Goal: Task Accomplishment & Management: Use online tool/utility

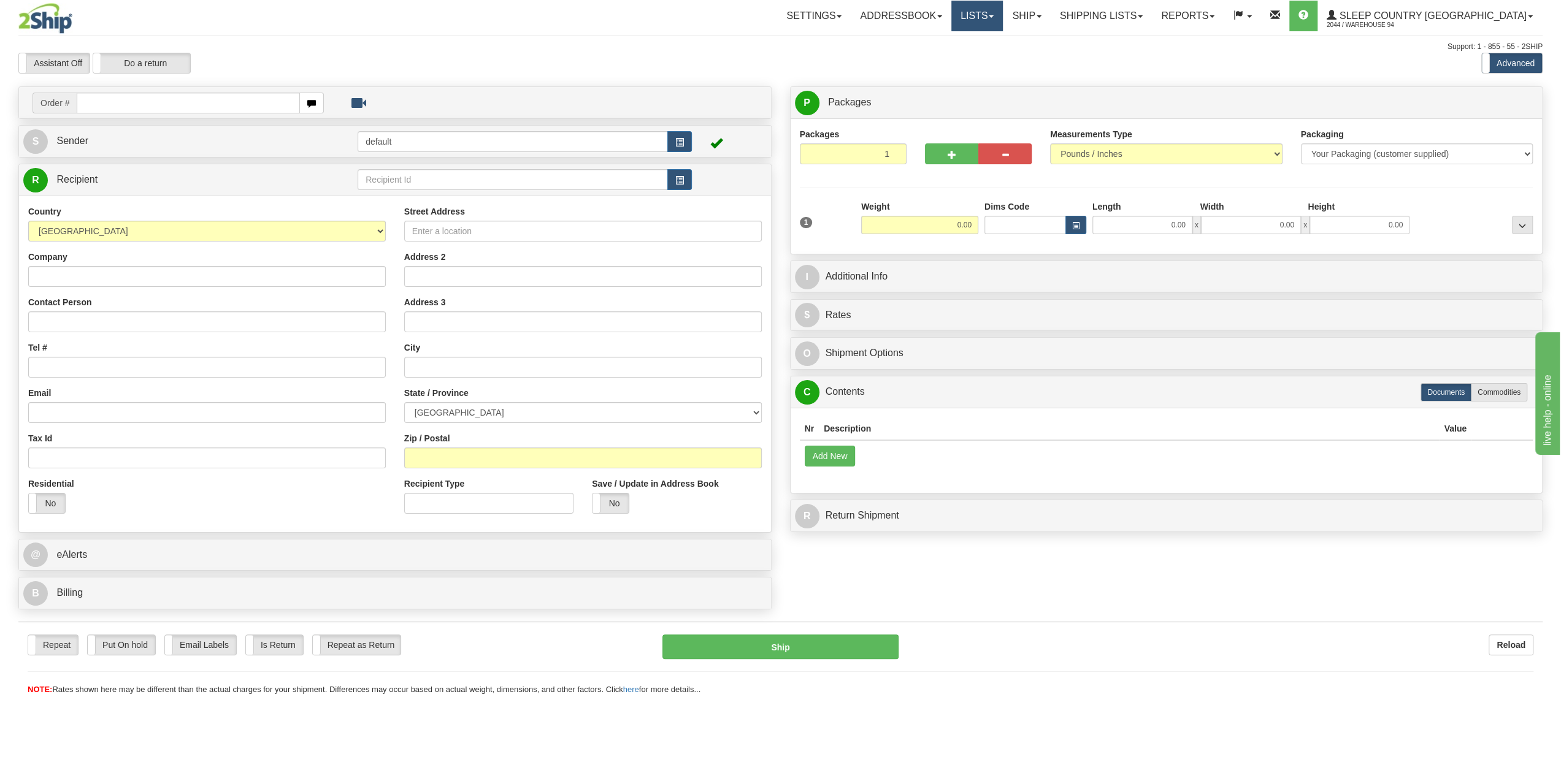
click at [1003, 23] on link "Lists" at bounding box center [977, 16] width 51 height 31
click at [1050, 19] on link "Ship" at bounding box center [1026, 16] width 47 height 31
click at [1048, 49] on link "Ship Screen" at bounding box center [994, 43] width 111 height 16
click at [1050, 18] on link "Ship" at bounding box center [1026, 16] width 47 height 31
click at [1050, 52] on link "OnHold / Order Queue" at bounding box center [994, 58] width 111 height 16
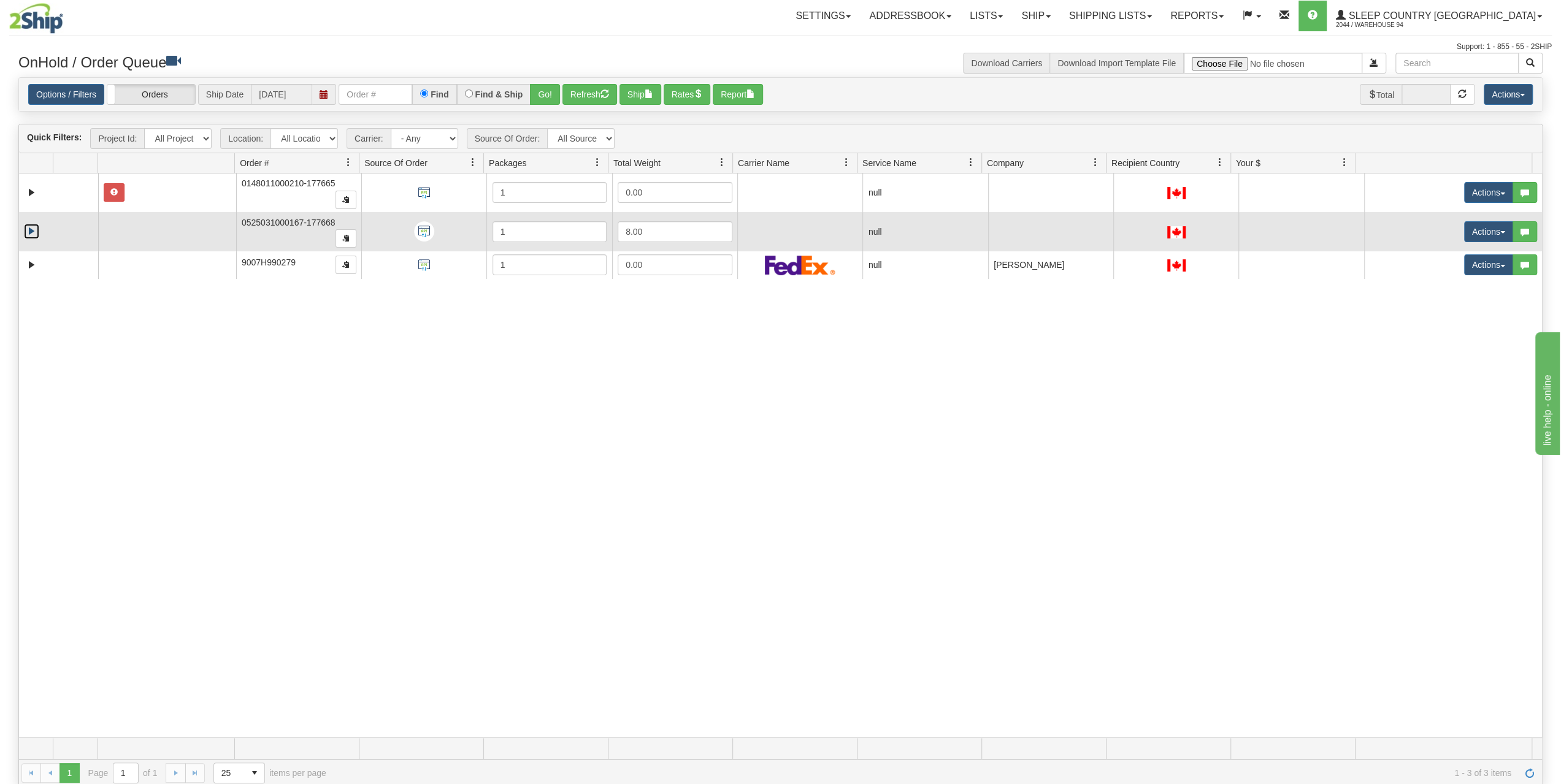
click at [24, 224] on link "Expand" at bounding box center [31, 231] width 15 height 15
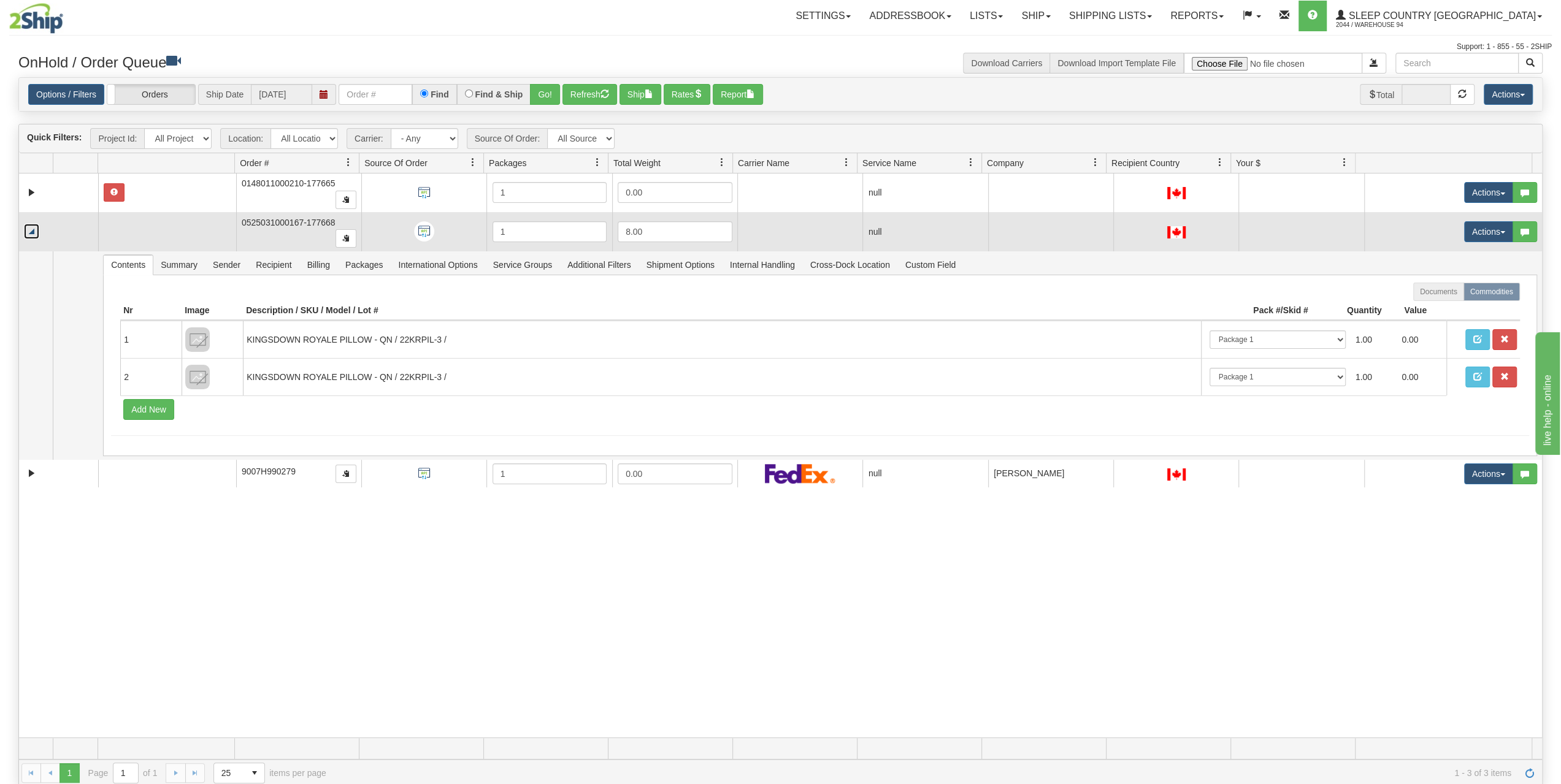
click at [24, 224] on link "Collapse" at bounding box center [31, 231] width 15 height 15
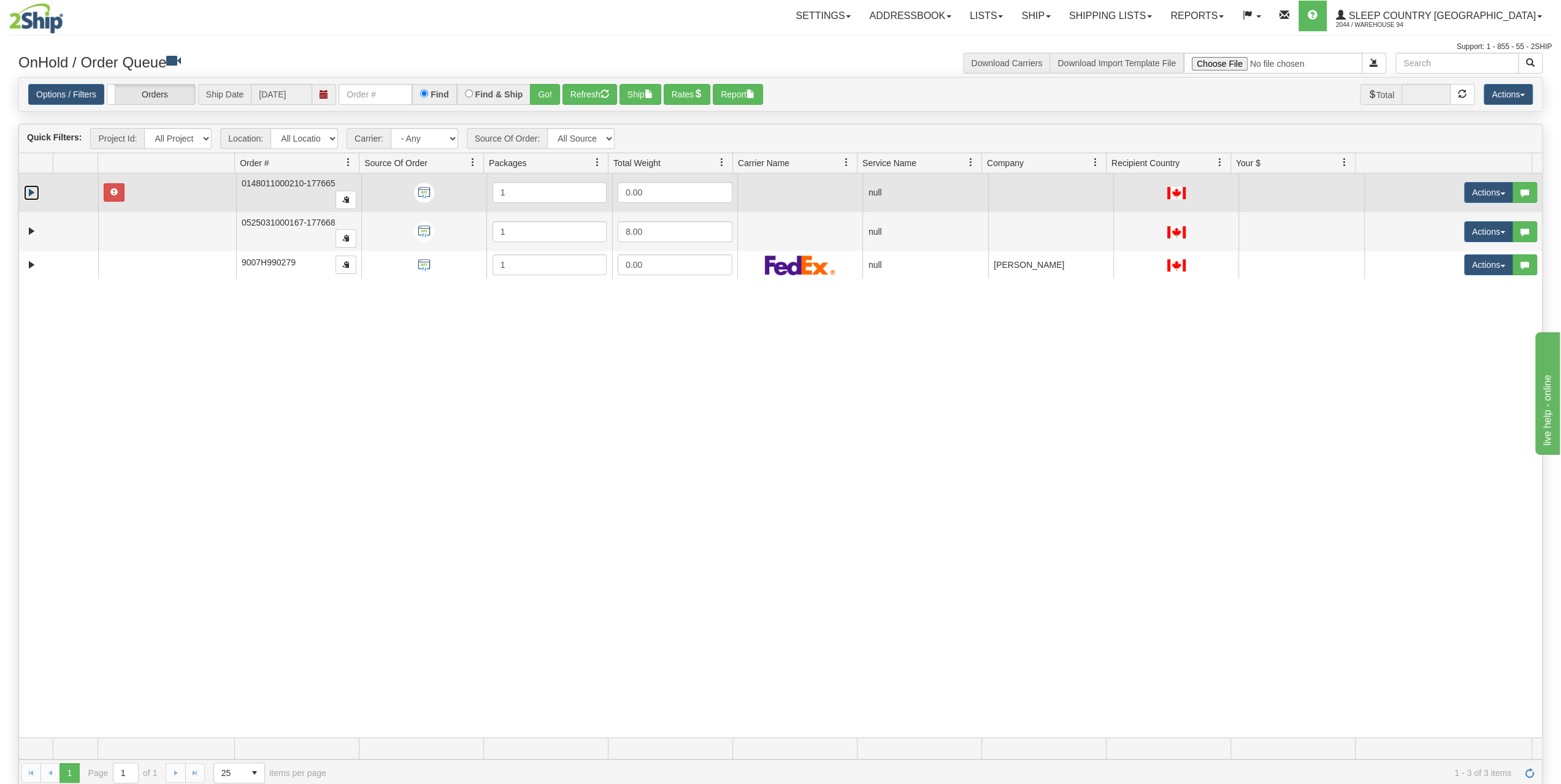
click at [29, 185] on link "Expand" at bounding box center [31, 192] width 15 height 15
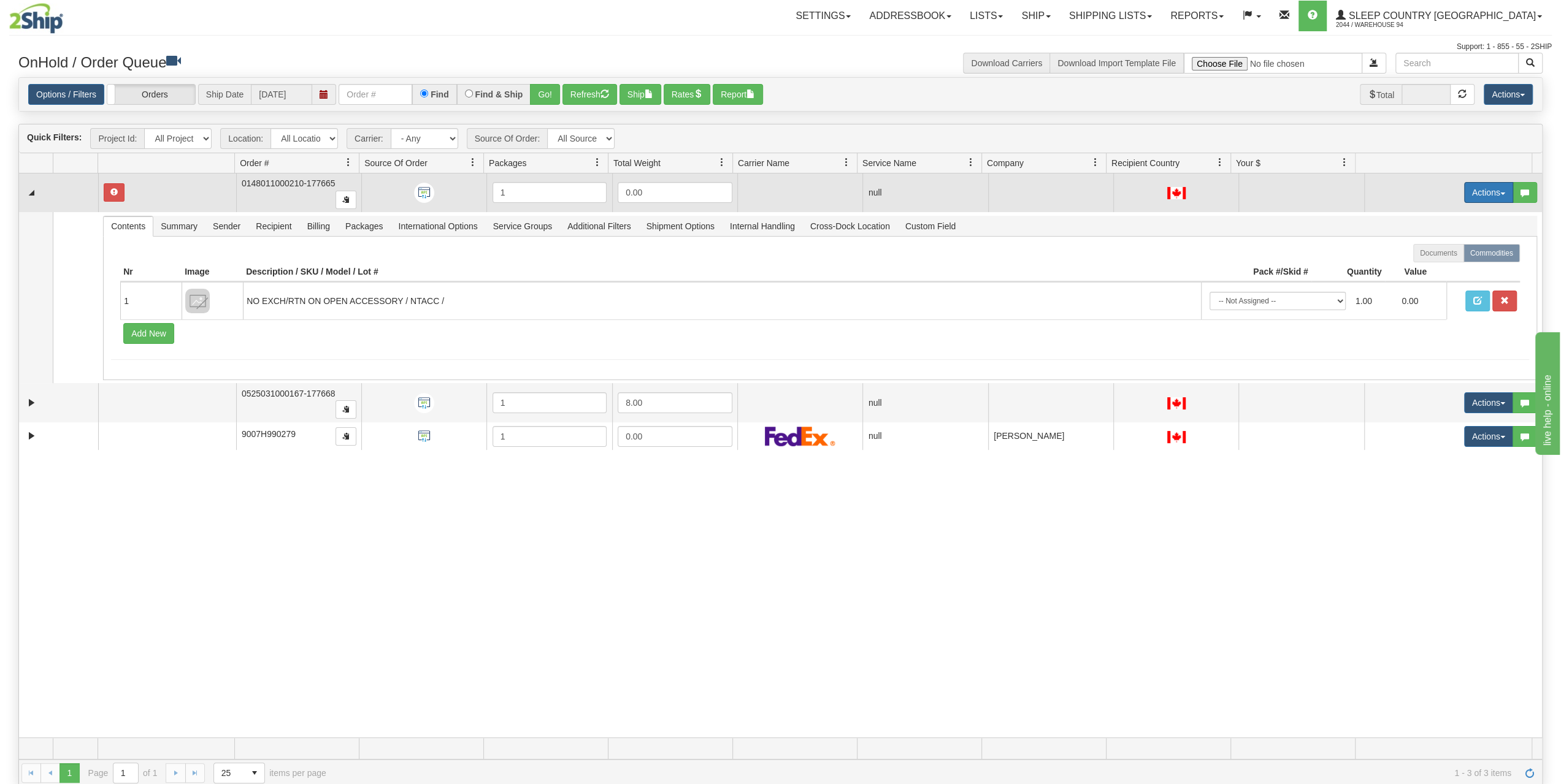
click at [1483, 189] on button "Actions" at bounding box center [1488, 192] width 49 height 21
click at [1436, 275] on span "Delete" at bounding box center [1435, 280] width 33 height 10
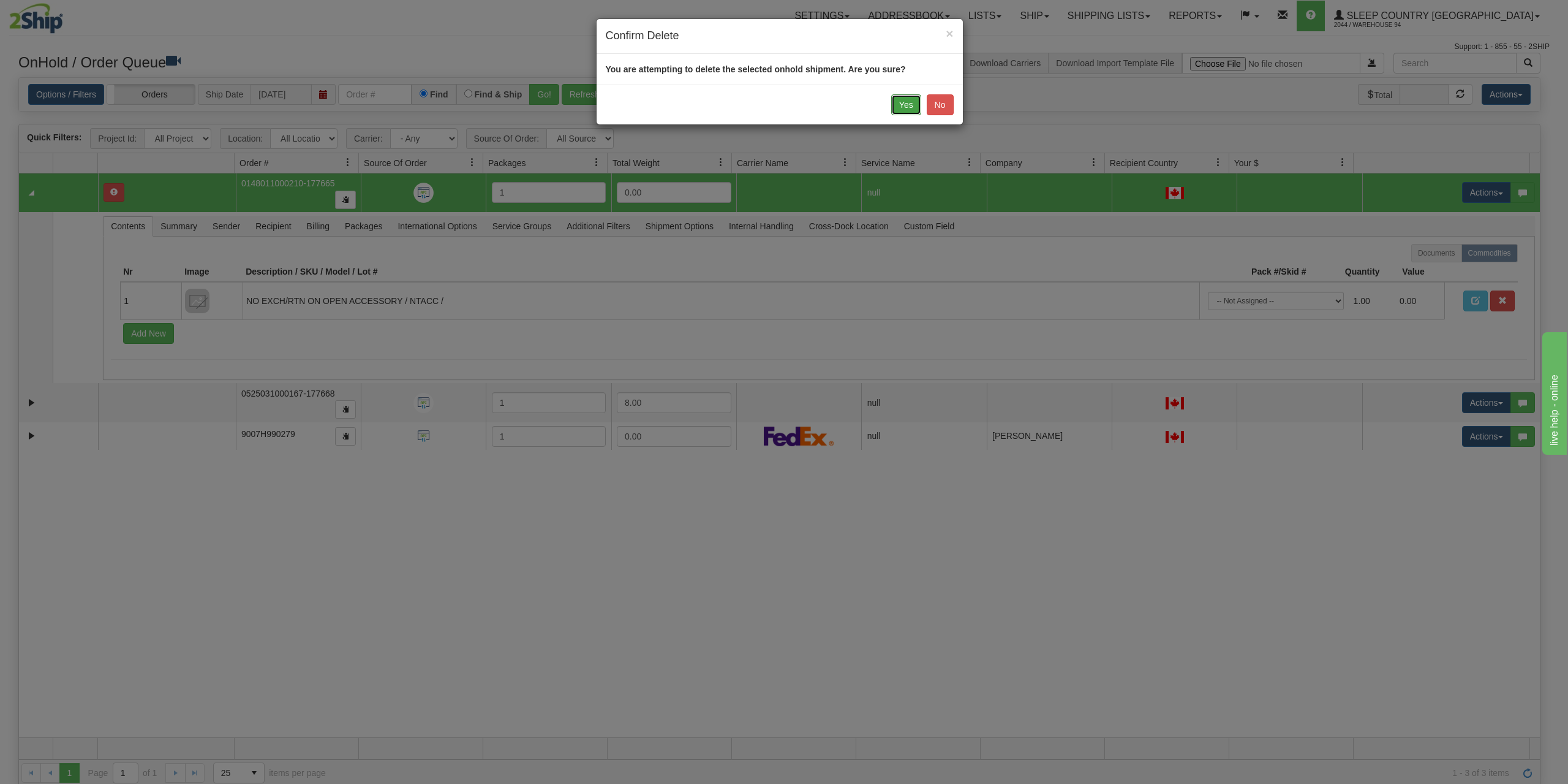
click at [906, 108] on button "Yes" at bounding box center [906, 104] width 30 height 21
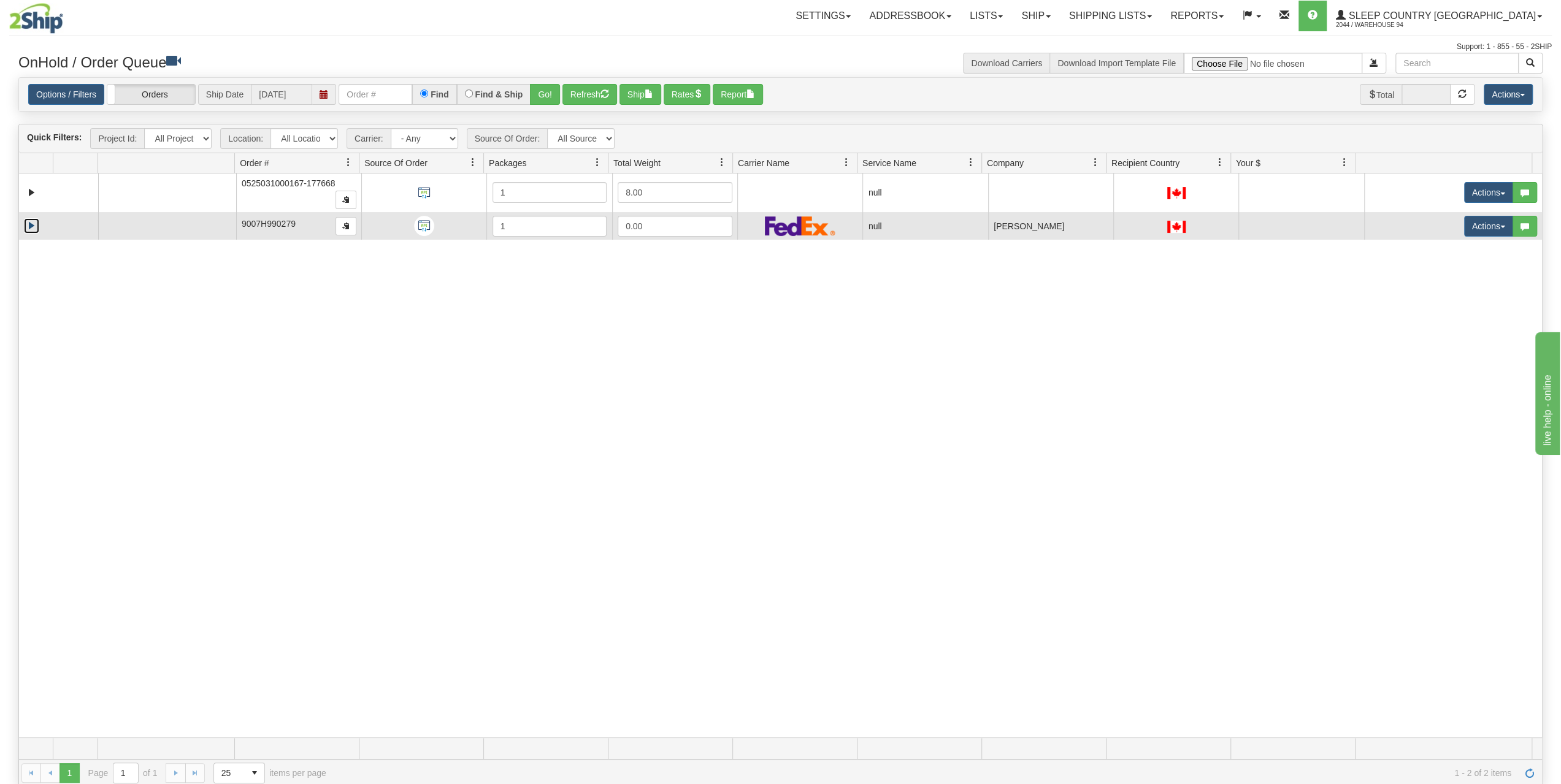
click at [27, 222] on link "Expand" at bounding box center [31, 225] width 15 height 15
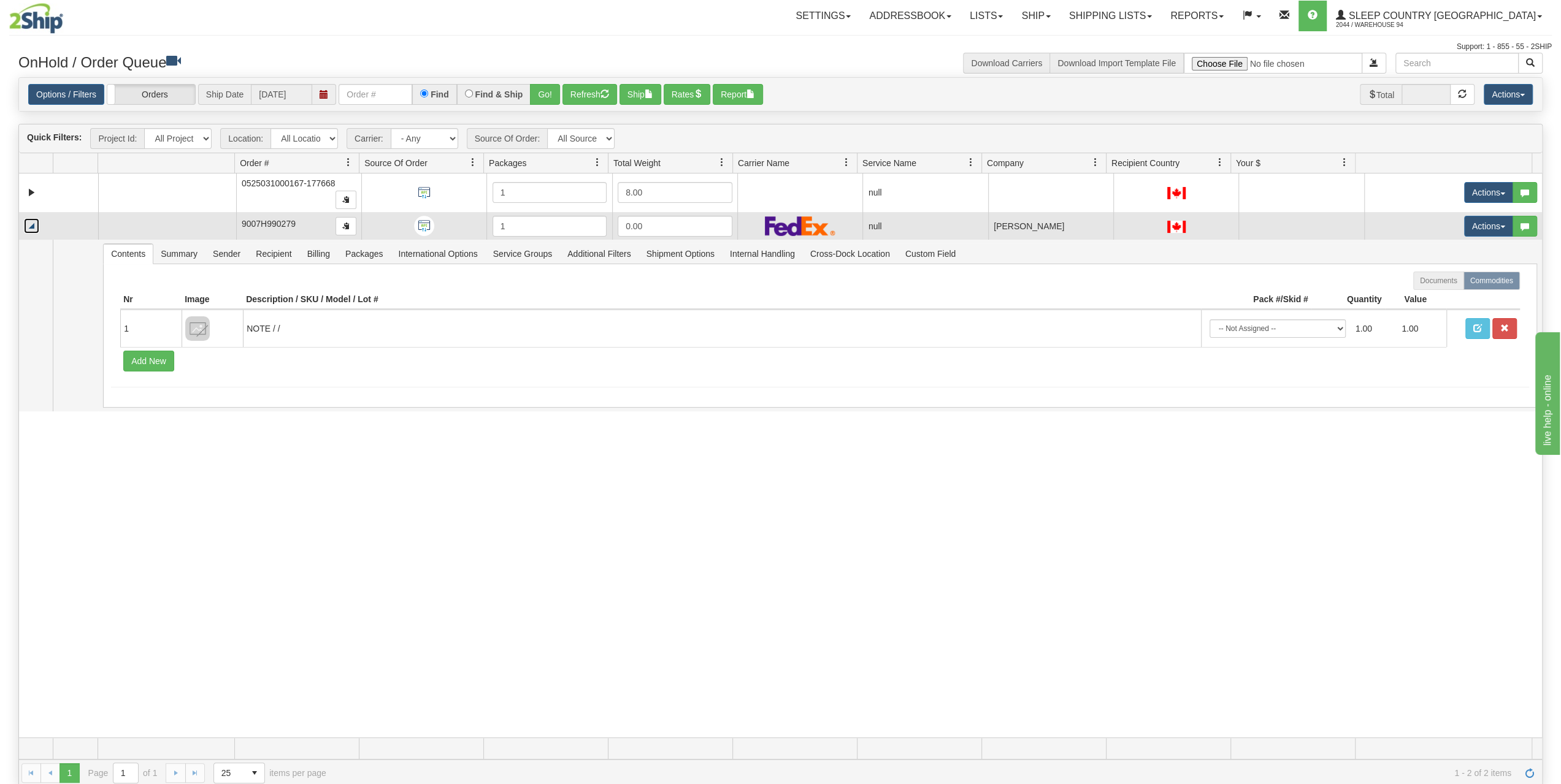
click at [32, 220] on link "Collapse" at bounding box center [31, 225] width 15 height 15
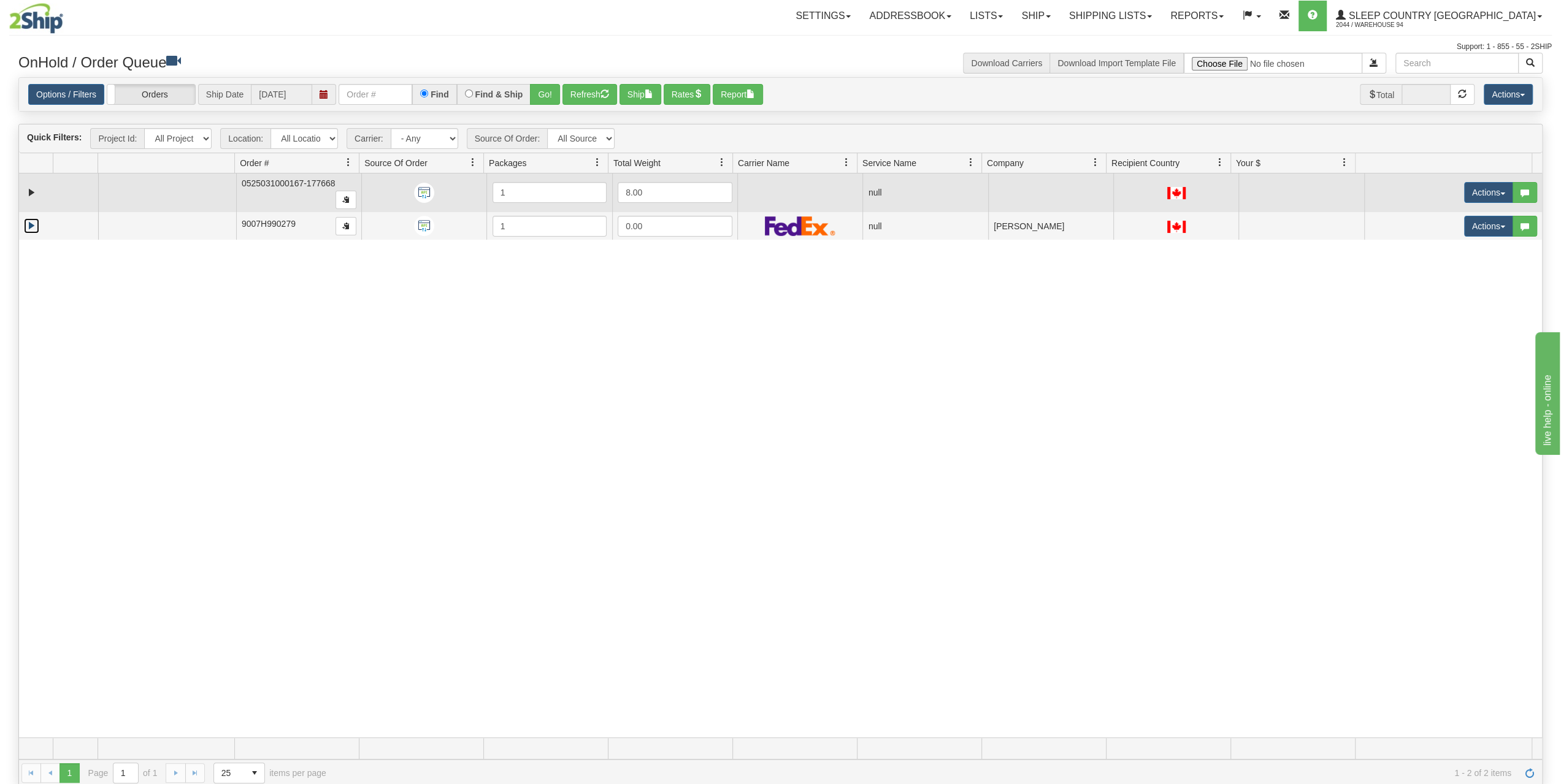
click at [68, 193] on td at bounding box center [59, 193] width 79 height 39
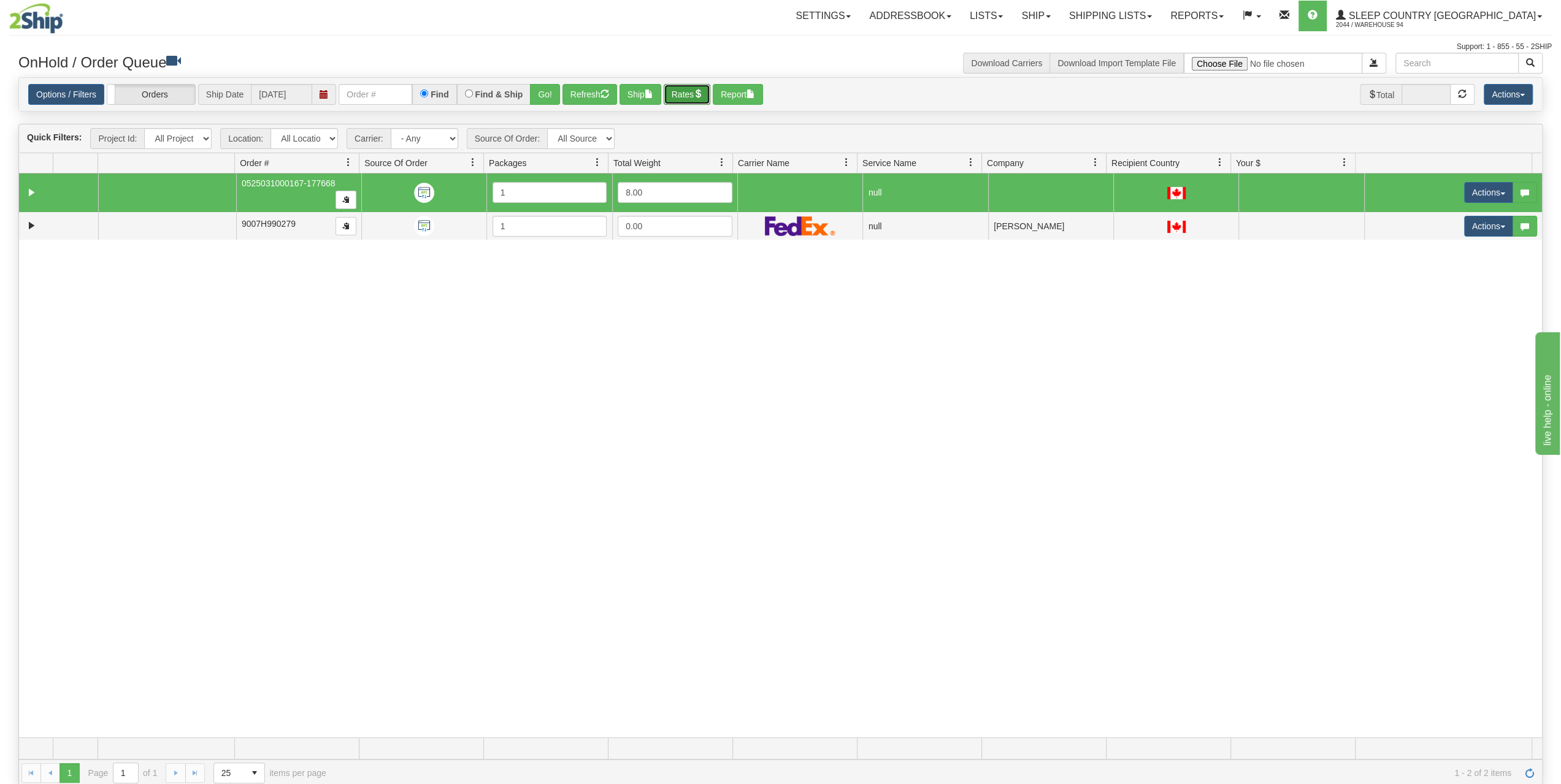
click at [696, 98] on button "Rates" at bounding box center [687, 94] width 47 height 21
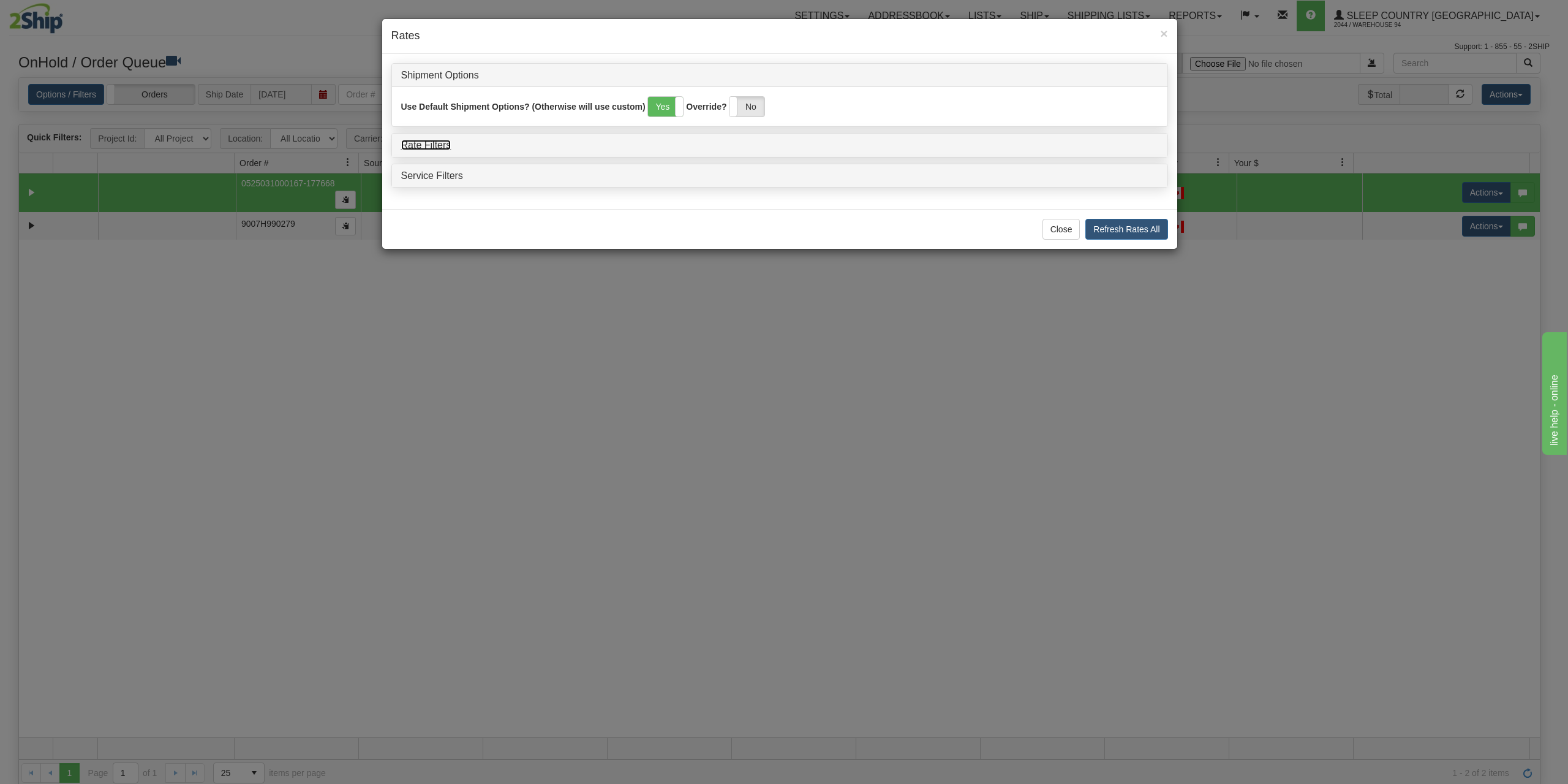
click at [432, 141] on link "Rate Filters" at bounding box center [426, 145] width 50 height 11
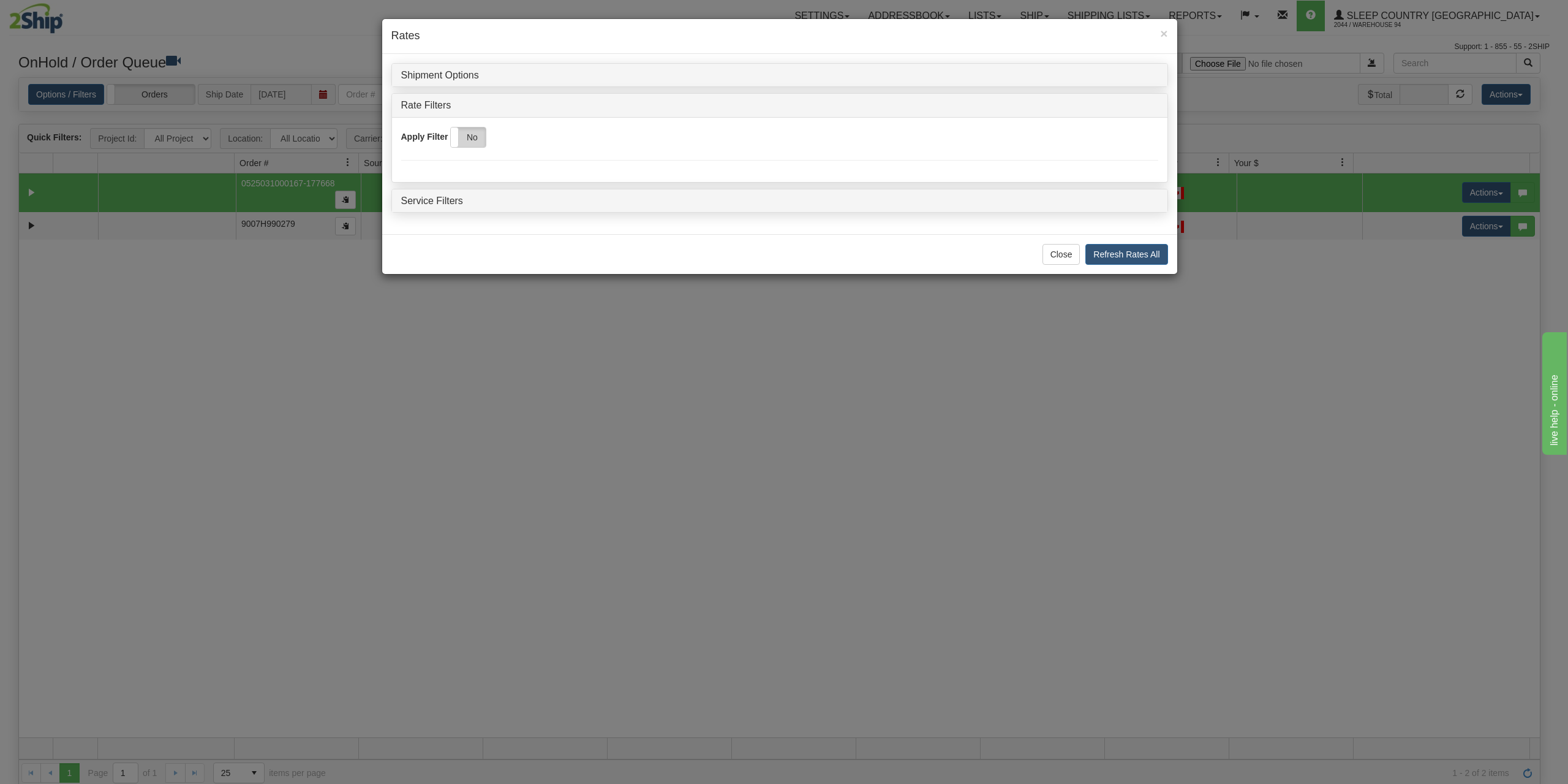
click at [464, 133] on label "No" at bounding box center [468, 137] width 35 height 19
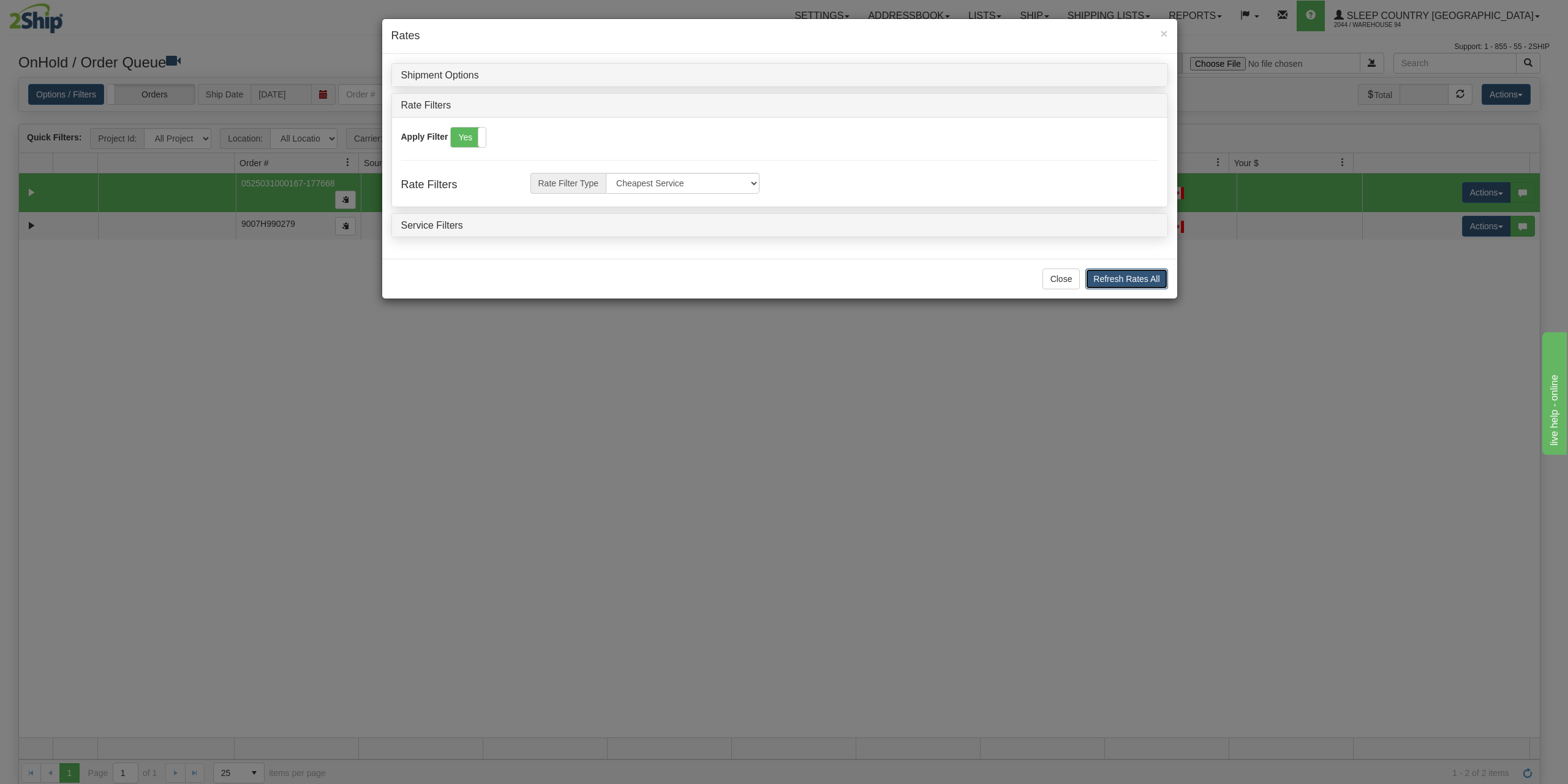
click at [1102, 271] on button "Refresh Rates All" at bounding box center [1126, 278] width 82 height 21
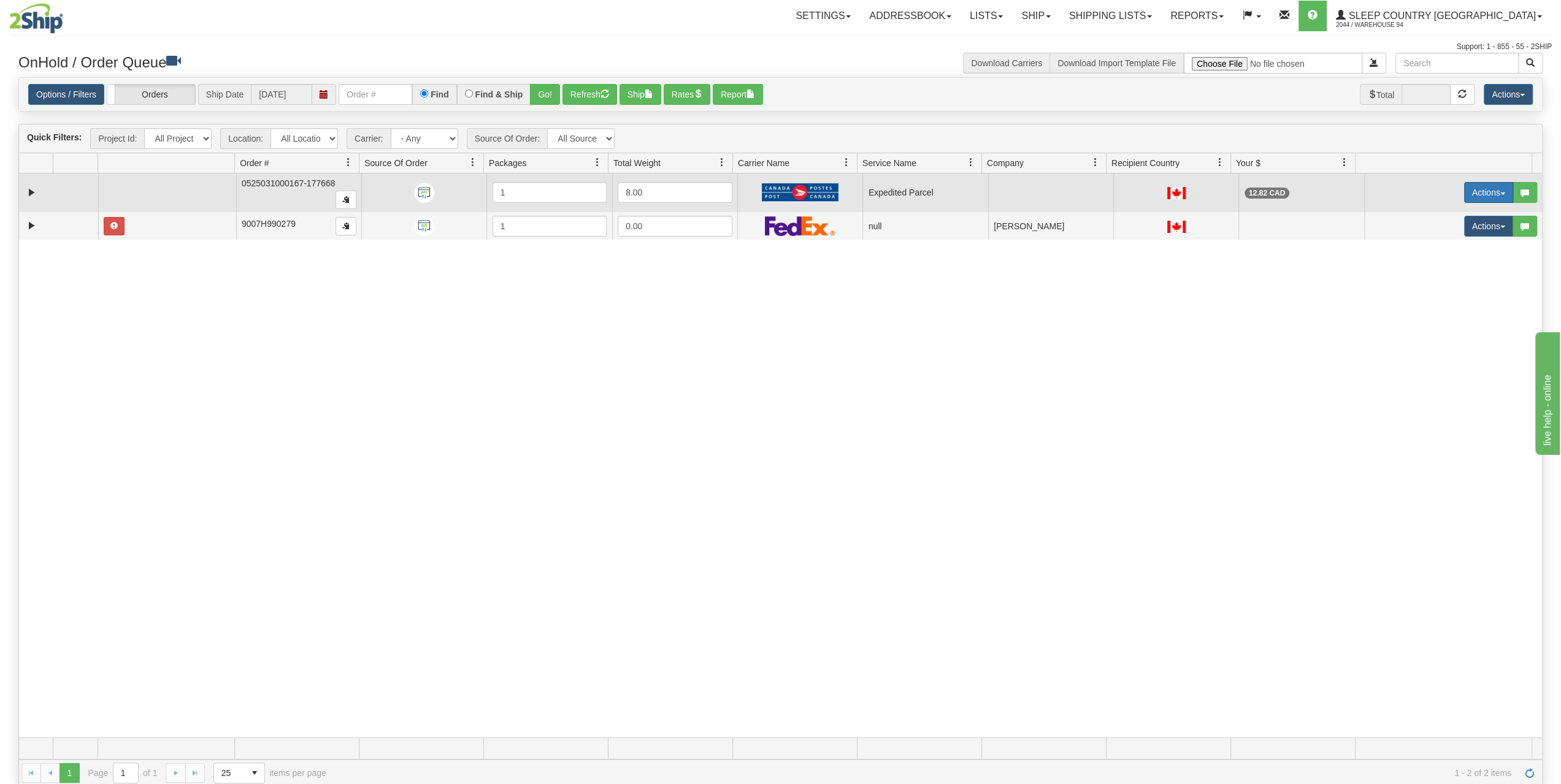
click at [1464, 188] on button "Actions" at bounding box center [1488, 192] width 49 height 21
click at [1420, 263] on span "Ship" at bounding box center [1431, 264] width 26 height 10
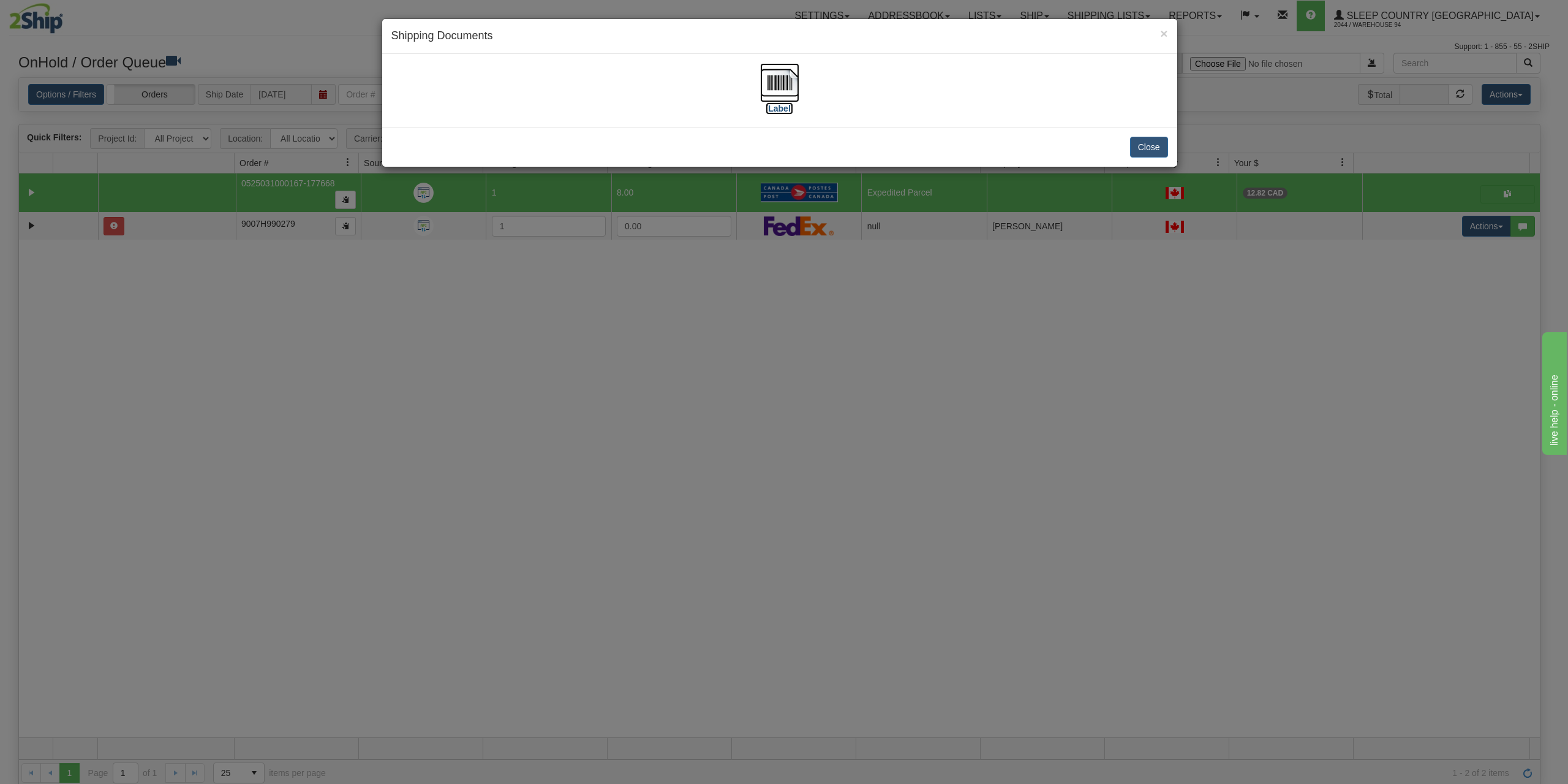
click at [771, 90] on img at bounding box center [779, 82] width 39 height 39
click at [1138, 141] on button "Close" at bounding box center [1149, 147] width 38 height 21
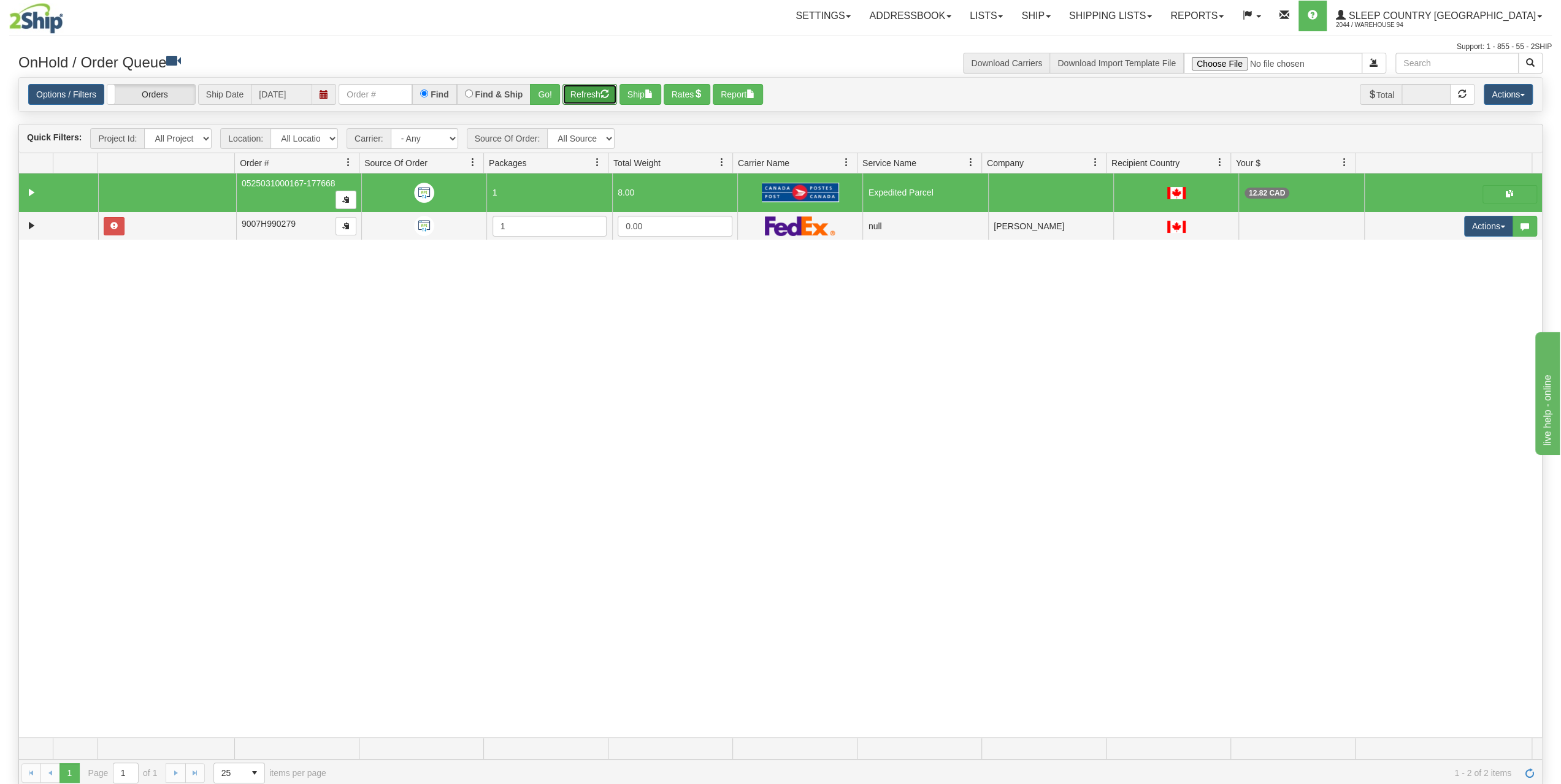
click at [586, 96] on button "Refresh" at bounding box center [590, 94] width 54 height 21
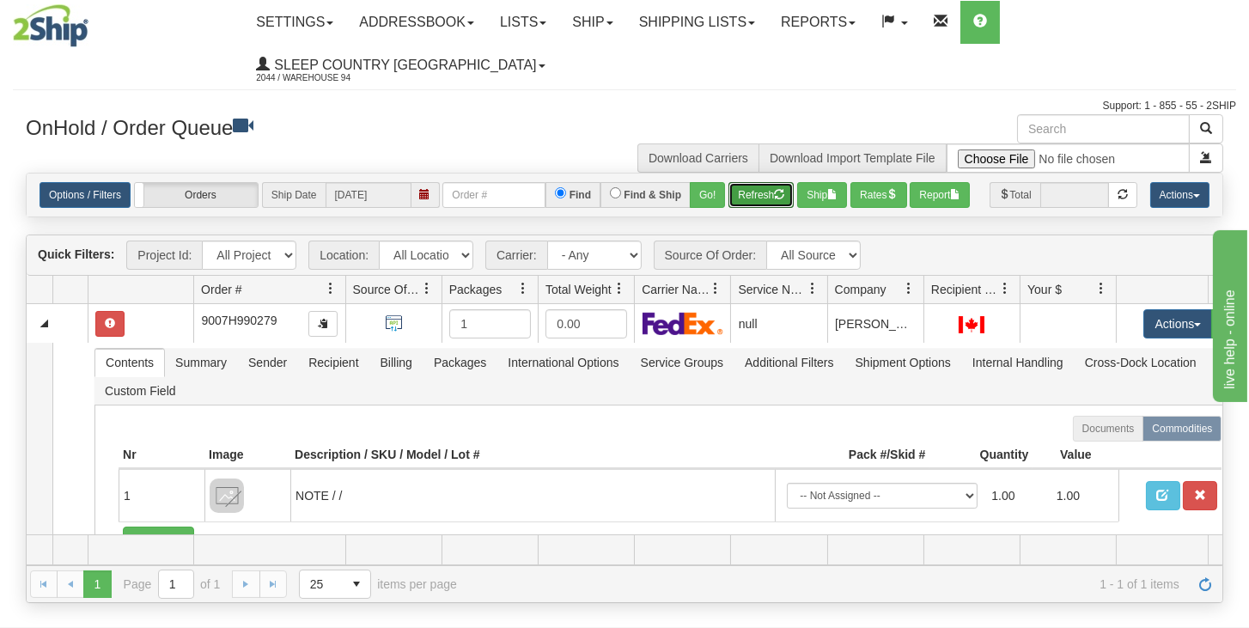
drag, startPoint x: 290, startPoint y: 316, endPoint x: 330, endPoint y: 317, distance: 40.4
click at [330, 303] on div "Aggregation Group Id Id Location Request Id Reply Id Order # Source Of Order Pa…" at bounding box center [618, 289] width 1182 height 27
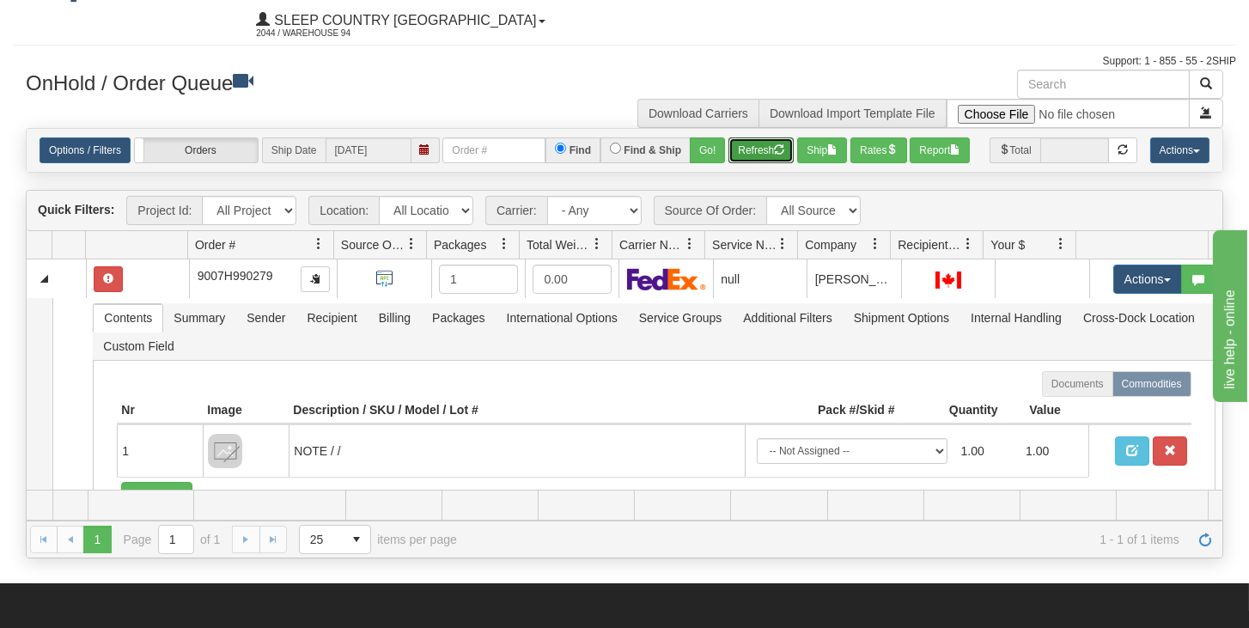
scroll to position [98, 0]
